Goal: Transaction & Acquisition: Purchase product/service

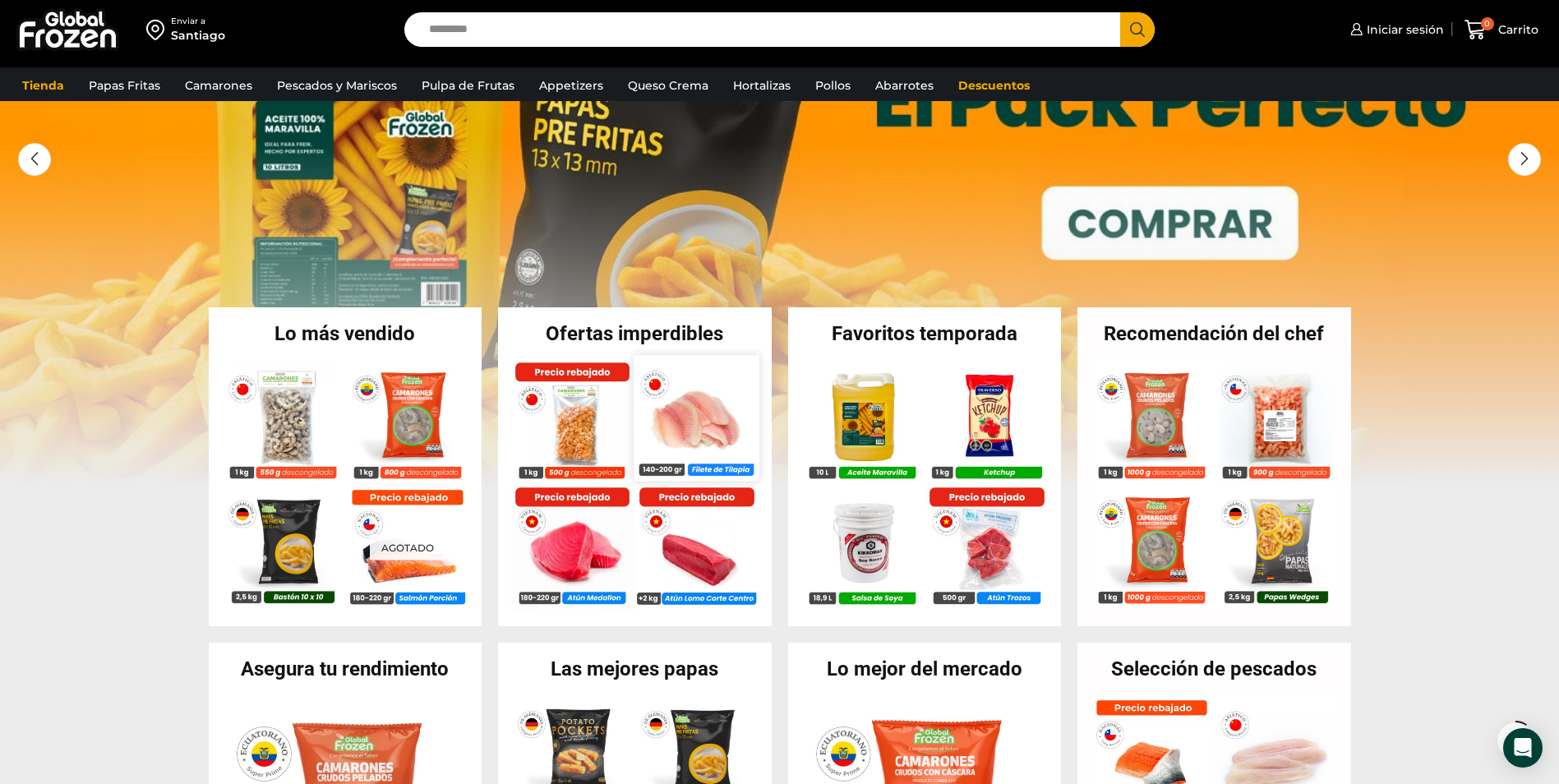
scroll to position [165, 0]
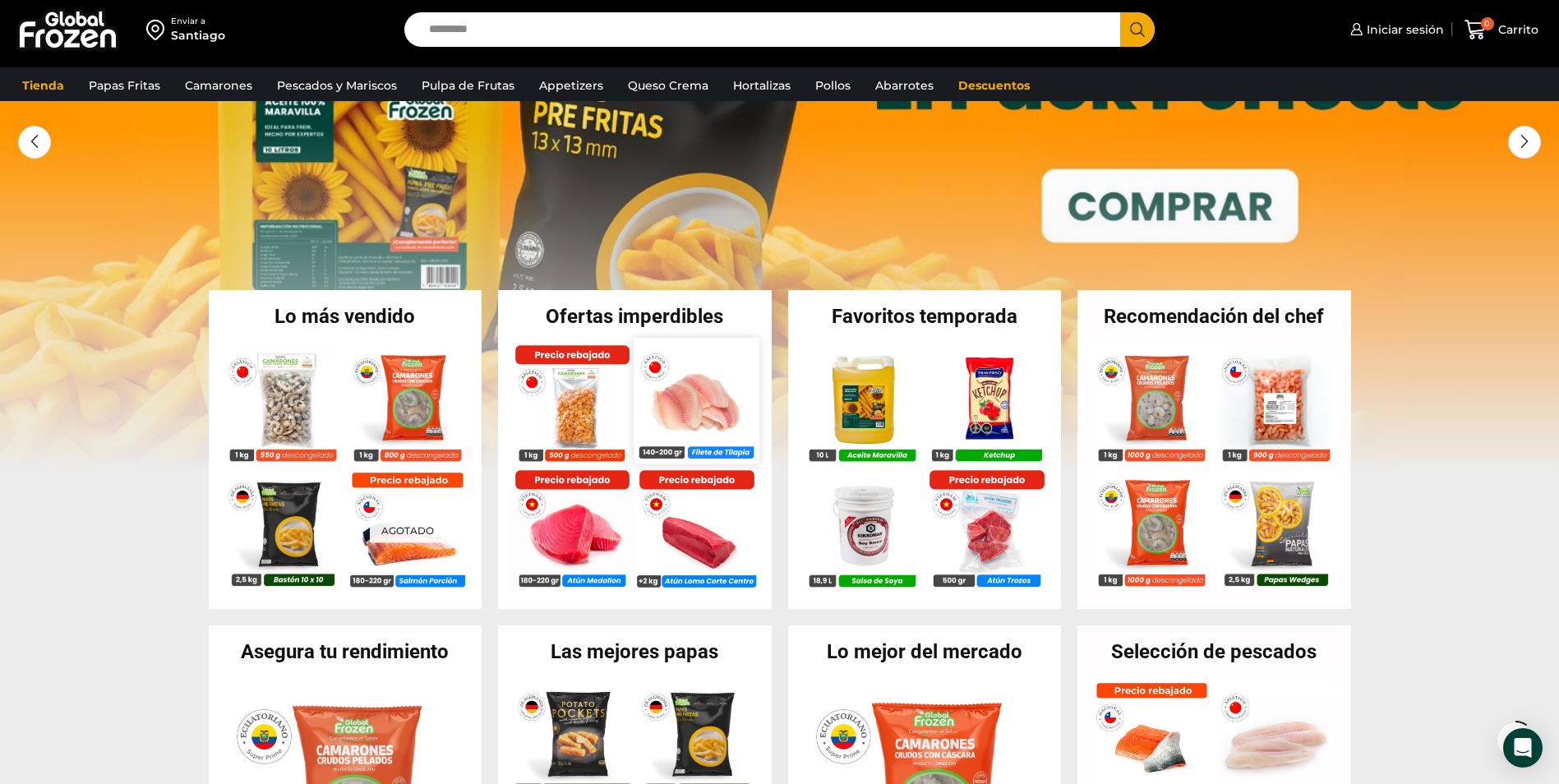
click at [647, 429] on img at bounding box center [697, 400] width 125 height 125
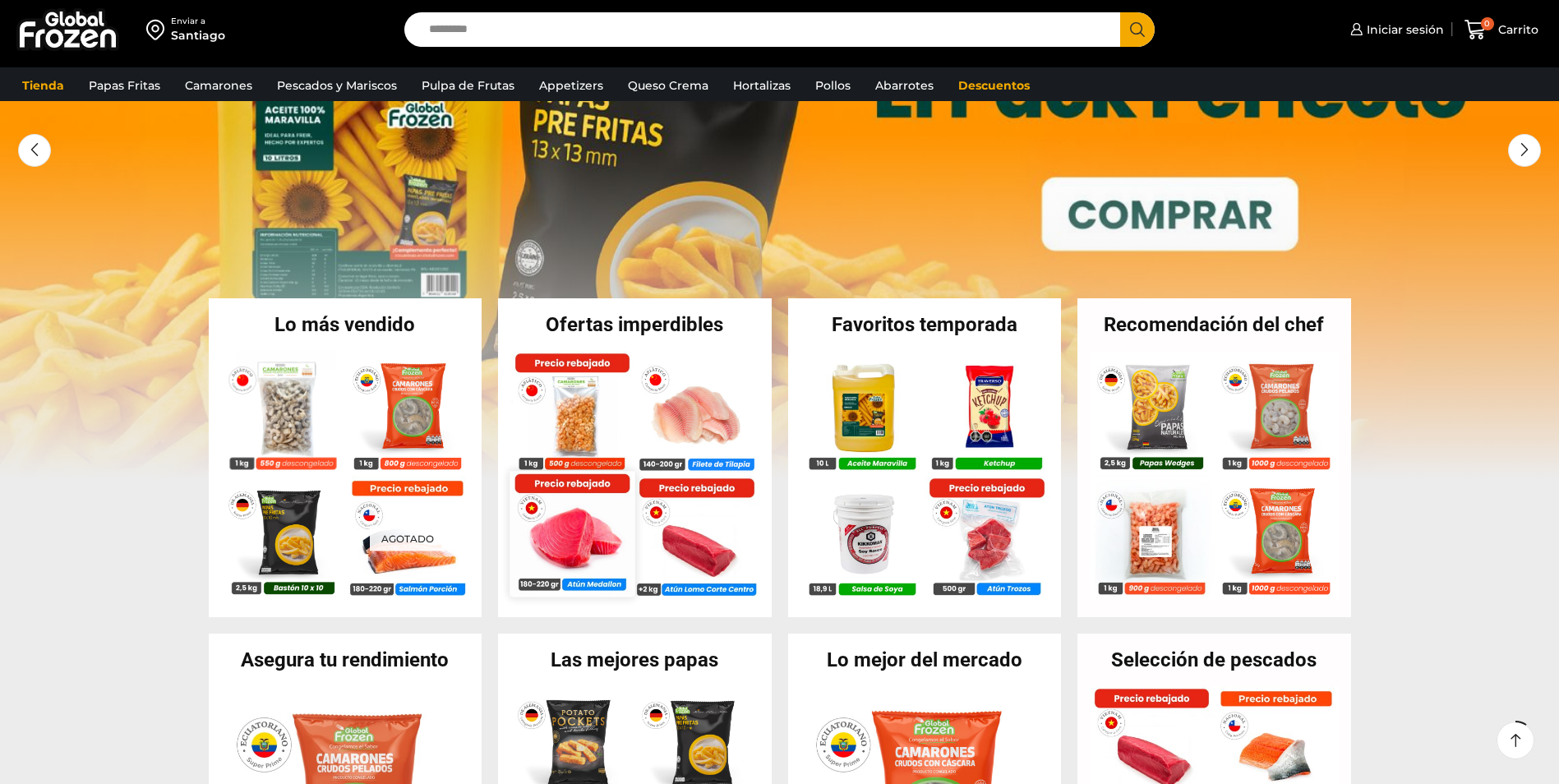
scroll to position [165, 0]
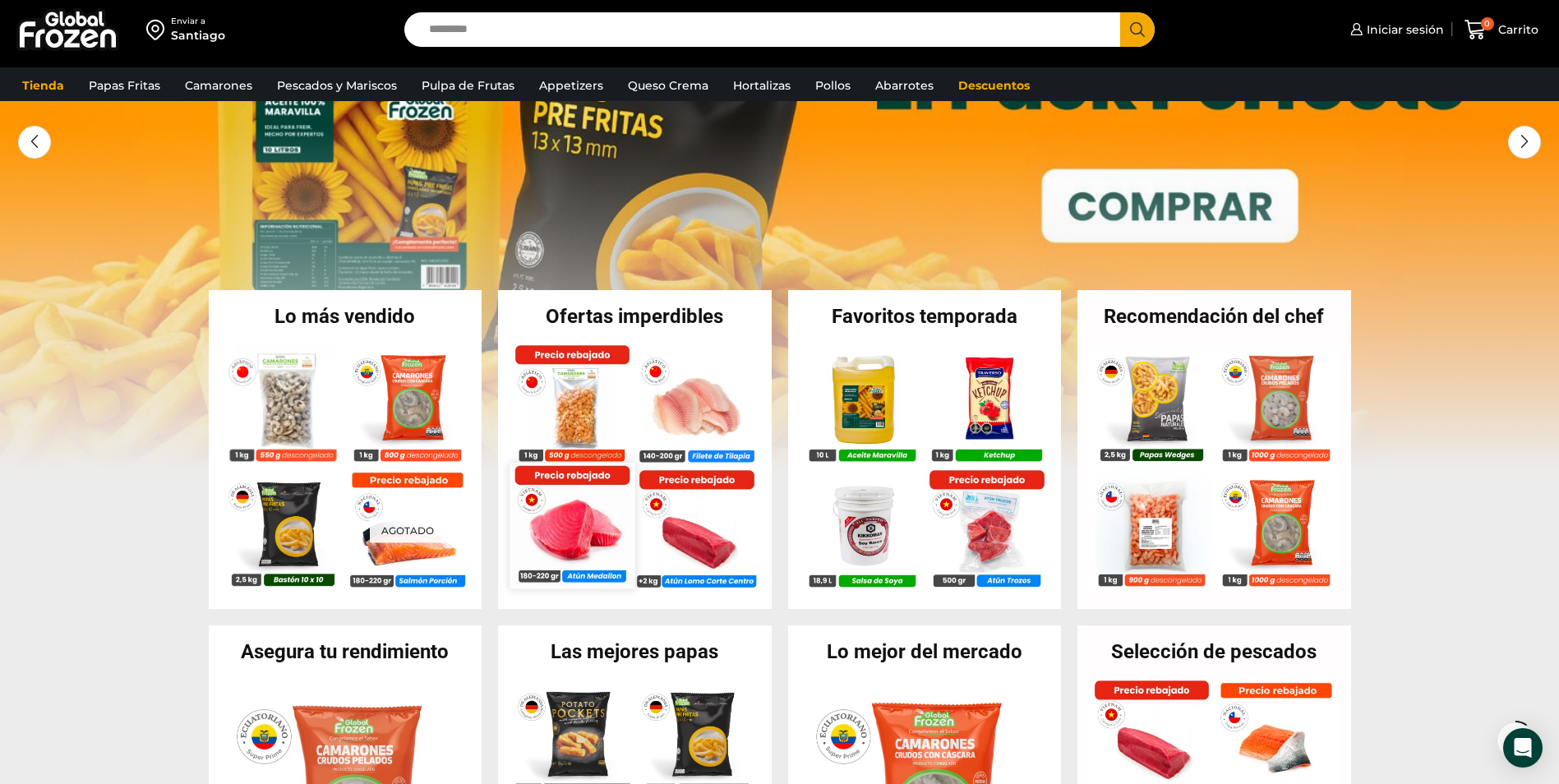
click at [574, 549] on img at bounding box center [572, 525] width 125 height 125
